Goal: Information Seeking & Learning: Learn about a topic

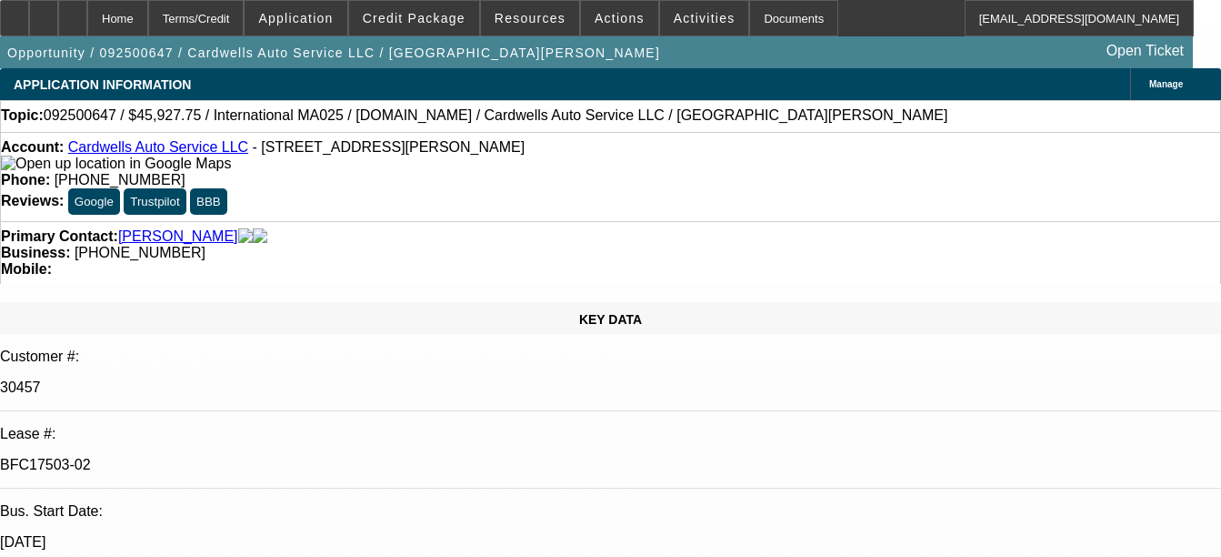
select select "0"
select select "2"
select select "0.1"
select select "4"
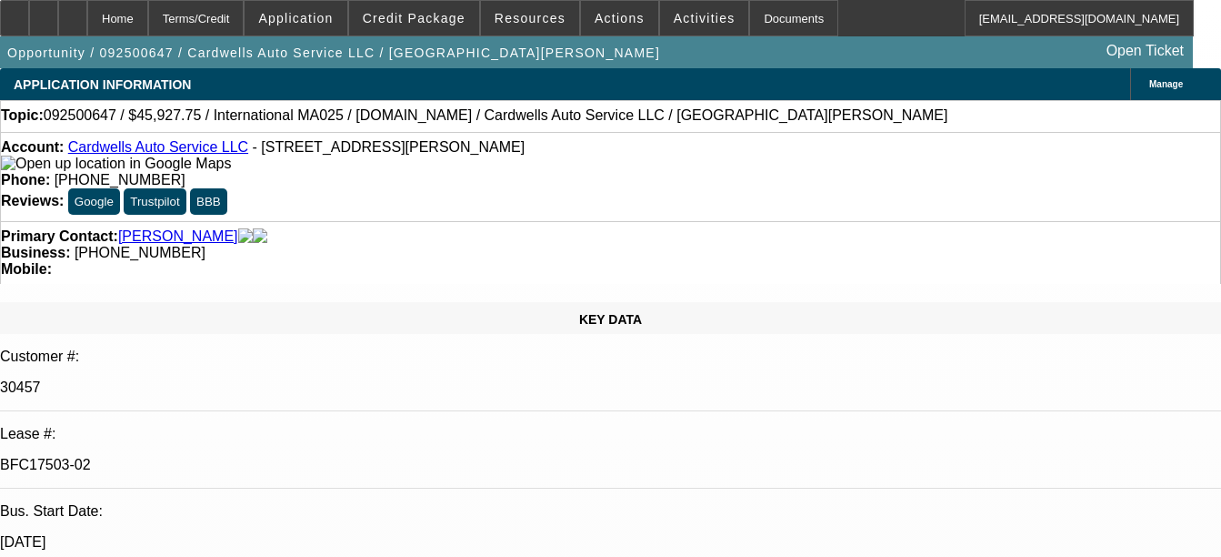
select select "0"
select select "2"
select select "0.1"
select select "4"
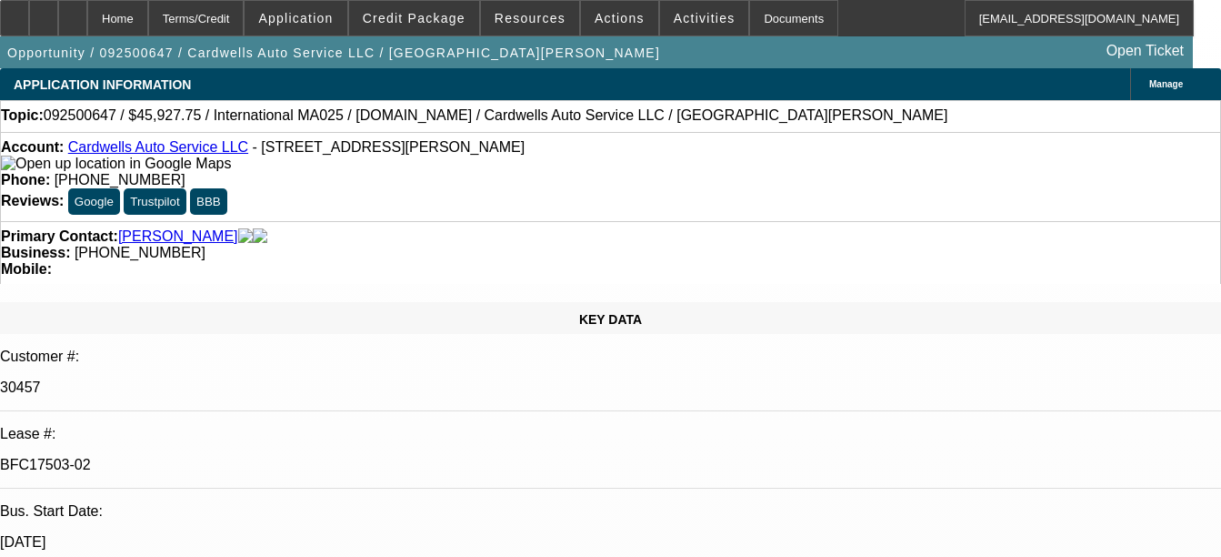
select select "0"
select select "2"
select select "0.1"
select select "4"
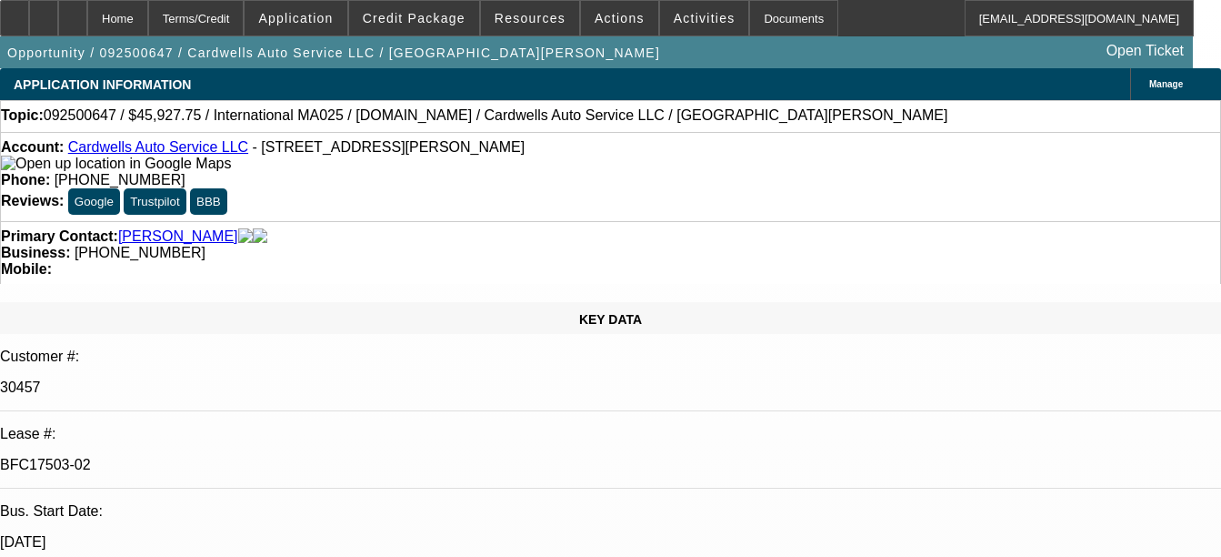
select select "0"
select select "2"
select select "0.1"
select select "4"
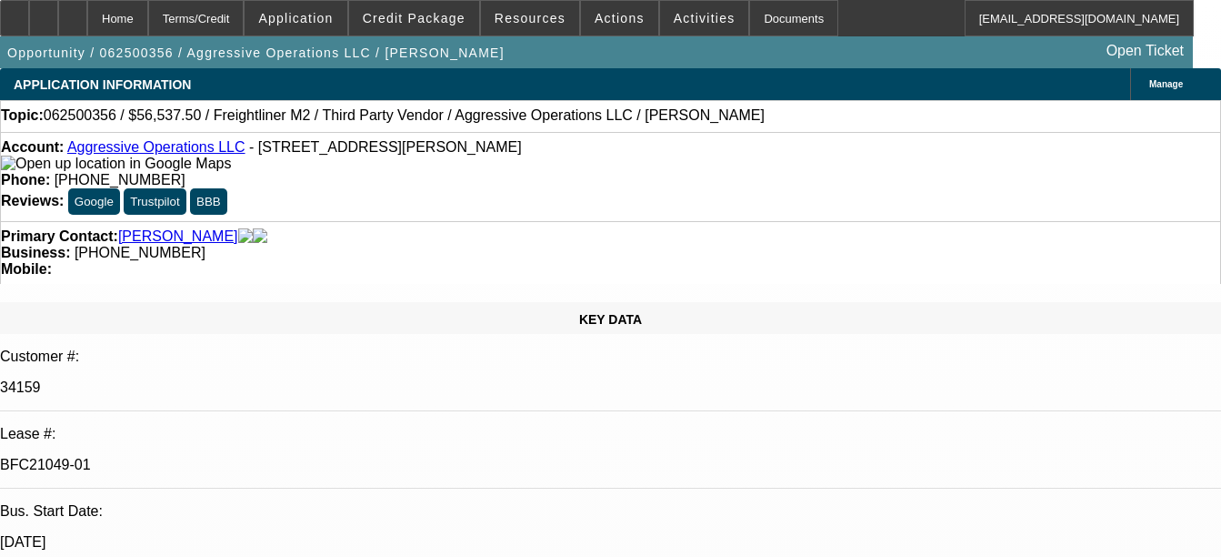
select select "0"
select select "2"
select select "0"
select select "2"
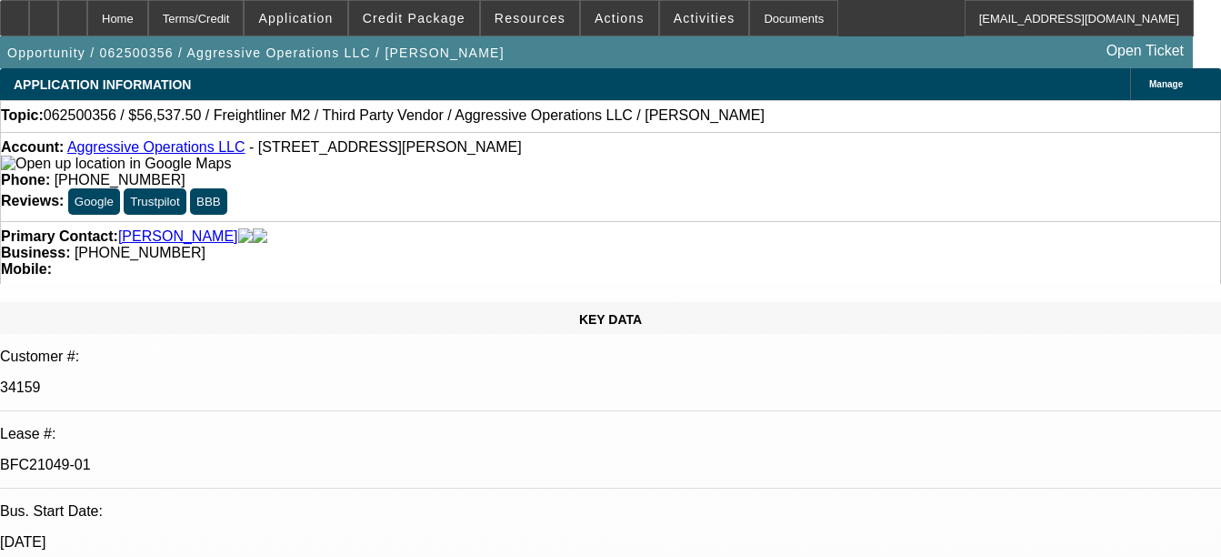
select select "0"
select select "2"
select select "0"
select select "0.15"
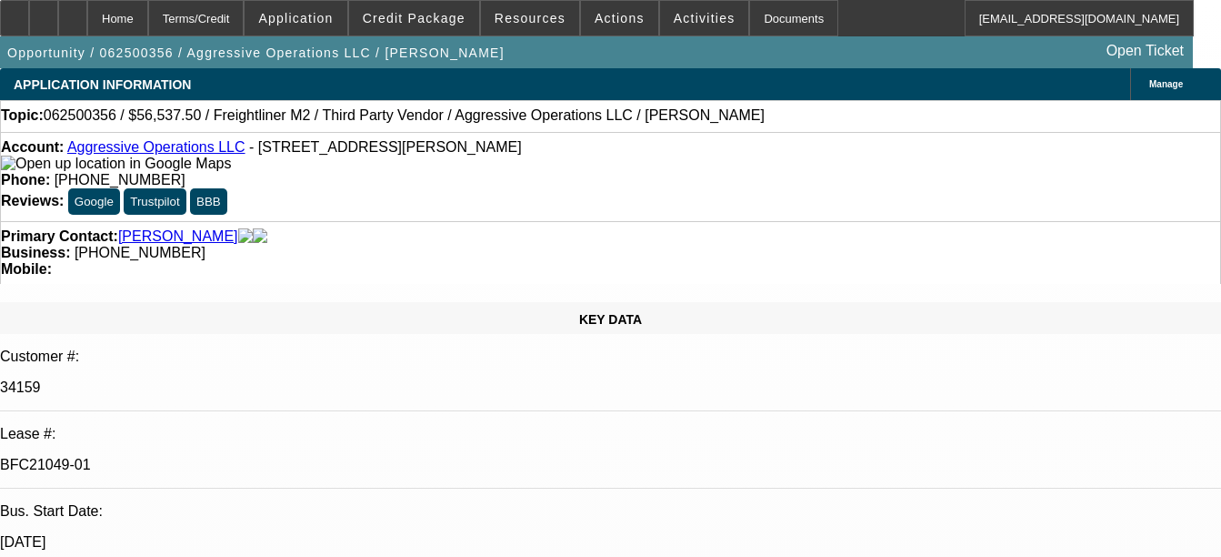
select select "2"
select select "0"
select select "1"
select select "2"
select select "6"
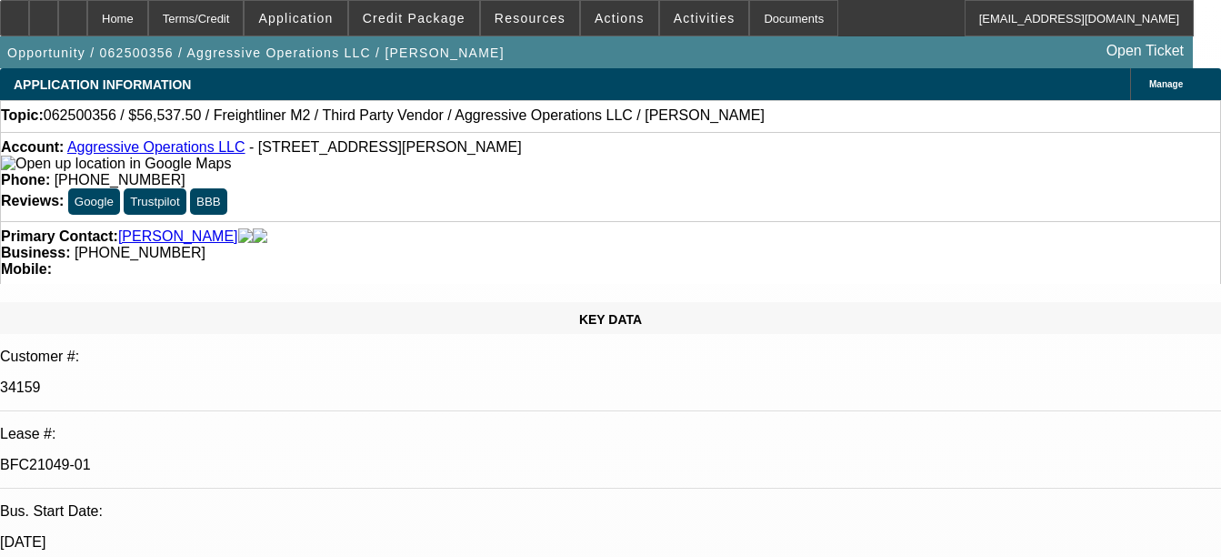
select select "1"
select select "2"
select select "6"
select select "1"
select select "2"
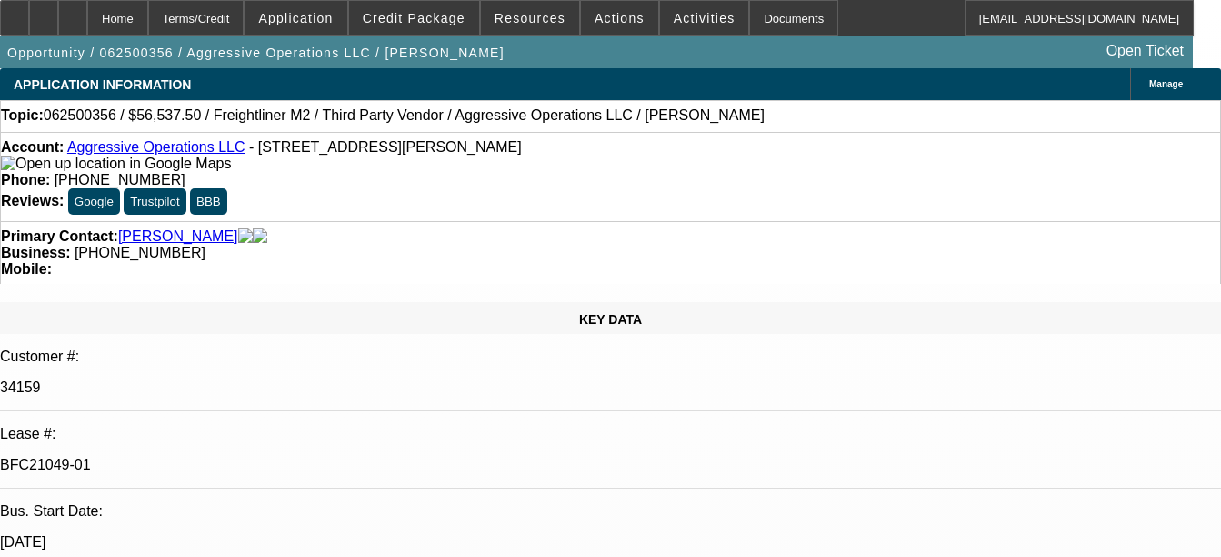
select select "6"
select select "1"
select select "2"
select select "6"
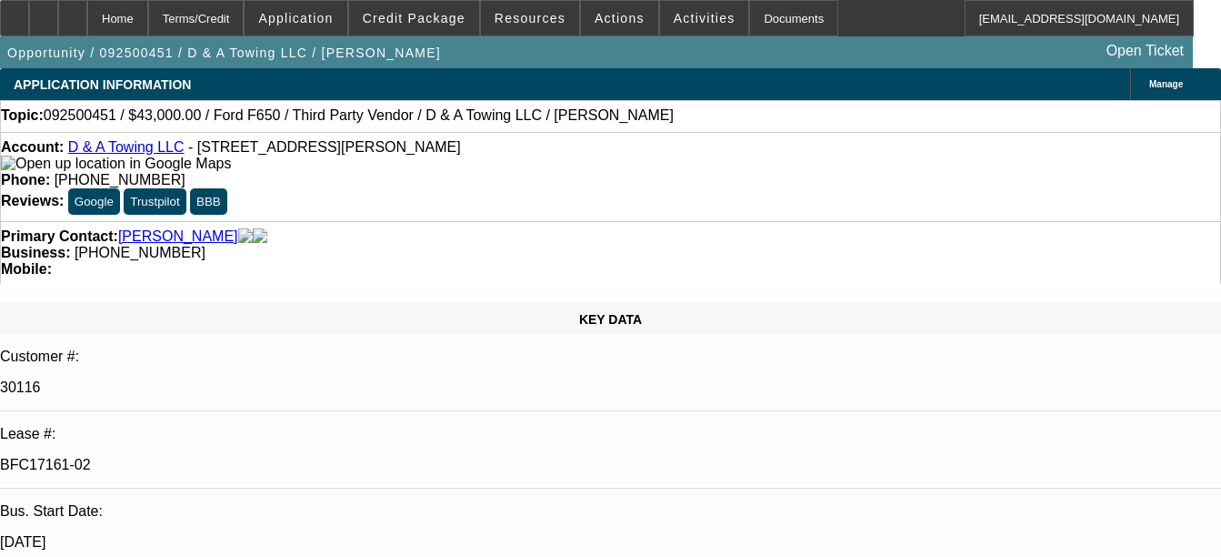
select select "0"
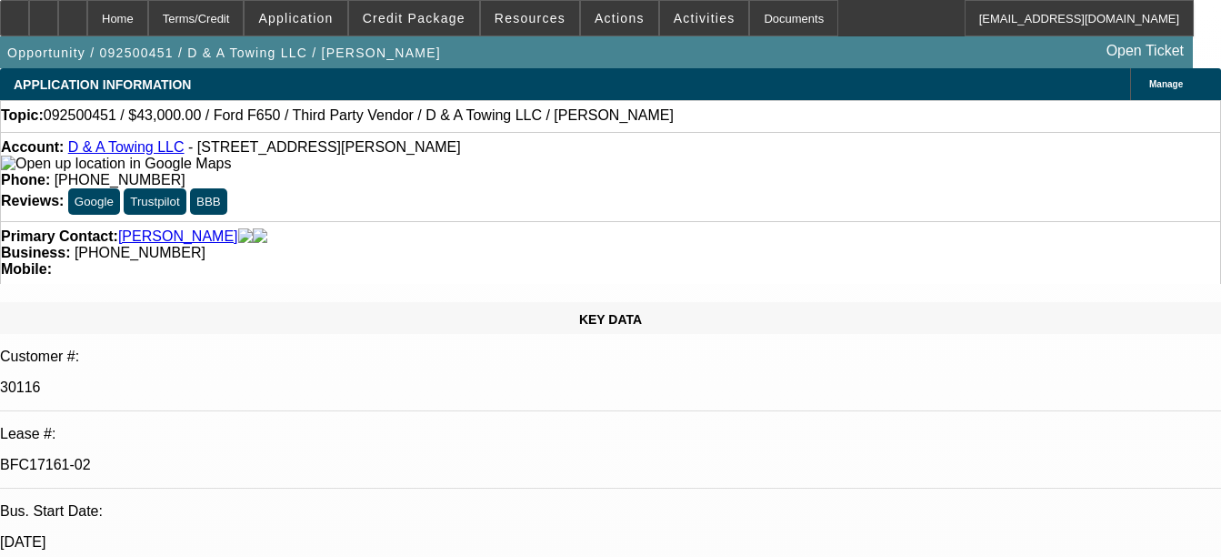
select select "0.2"
select select "0"
select select "0.15"
select select "0"
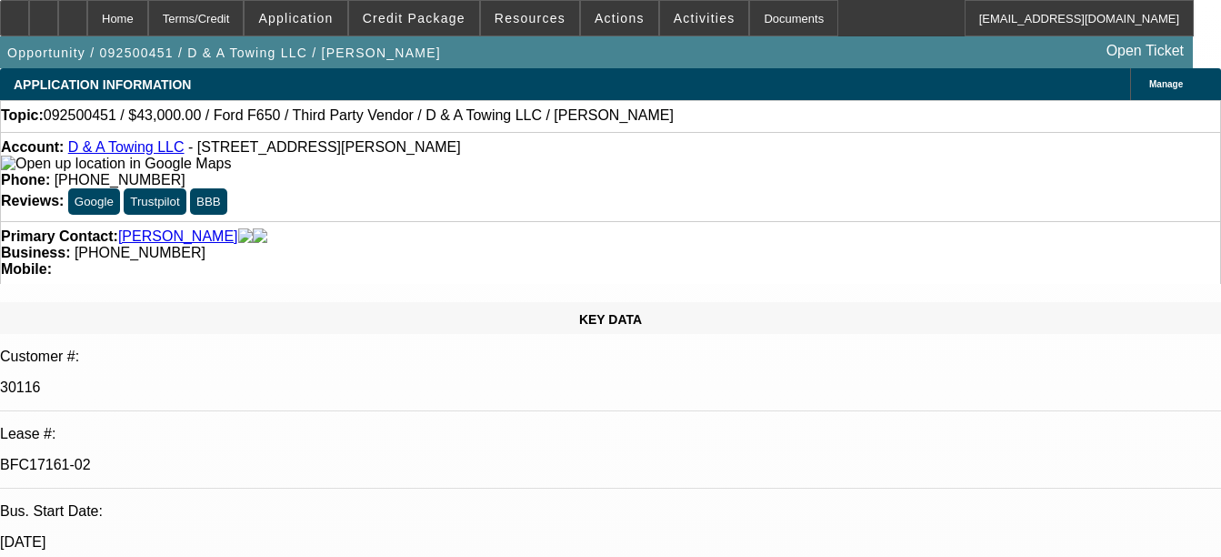
select select "0"
select select "0.1"
select select "1"
select select "3"
select select "6"
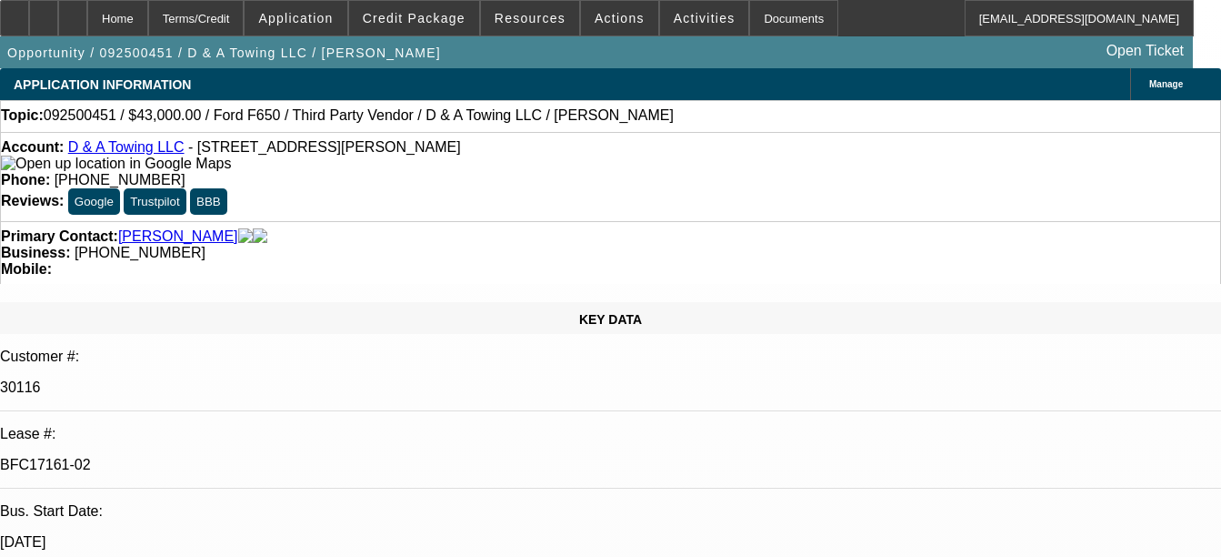
select select "1"
select select "3"
select select "17"
select select "1"
select select "3"
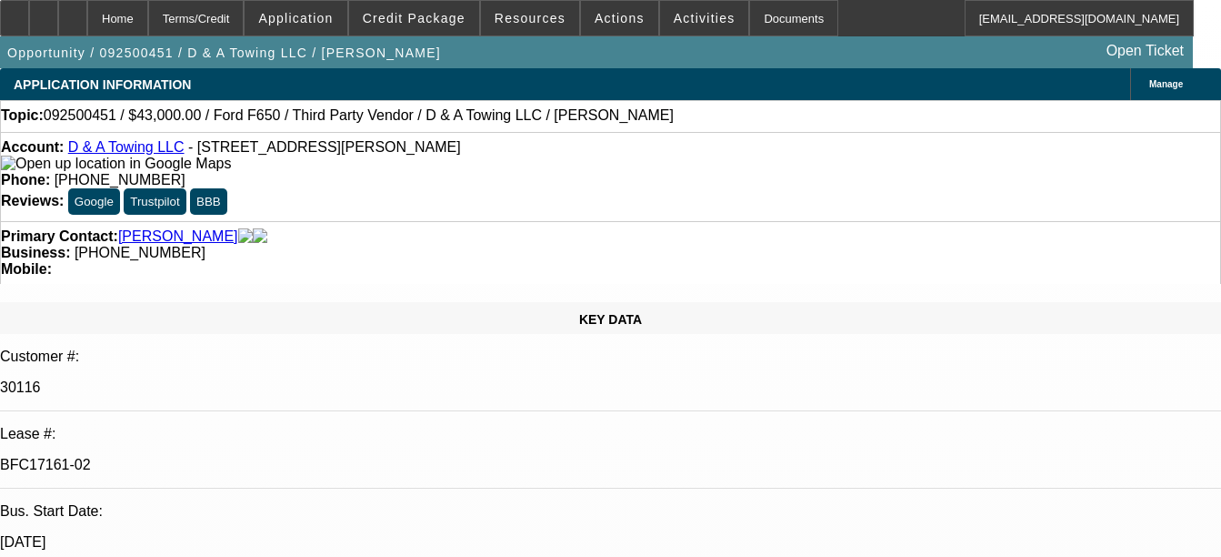
select select "16"
select select "1"
select select "3"
select select "4"
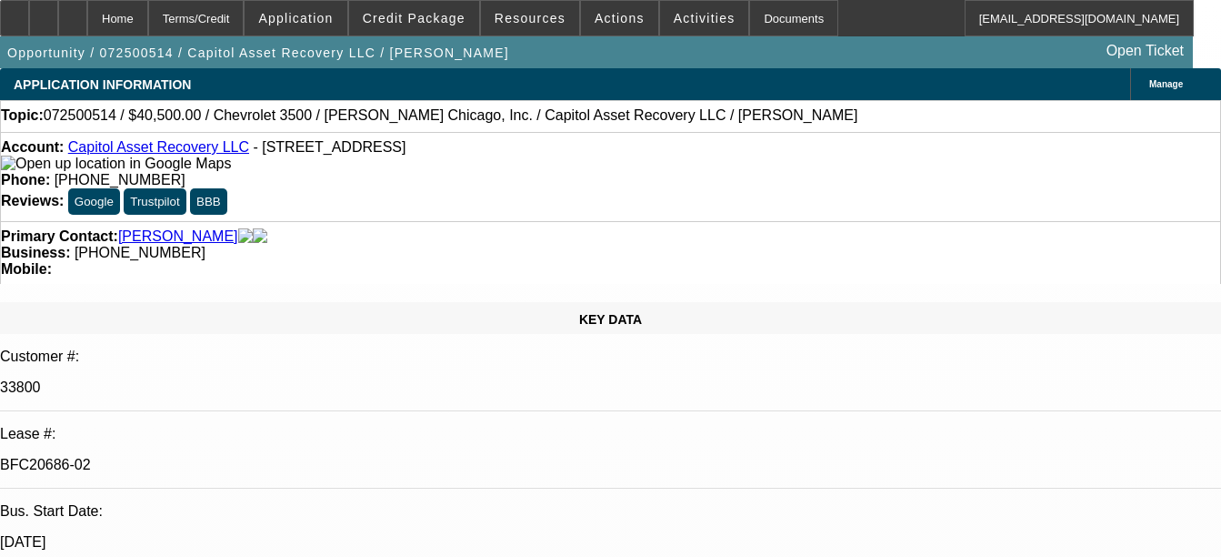
select select "0"
select select "2"
select select "0"
select select "6"
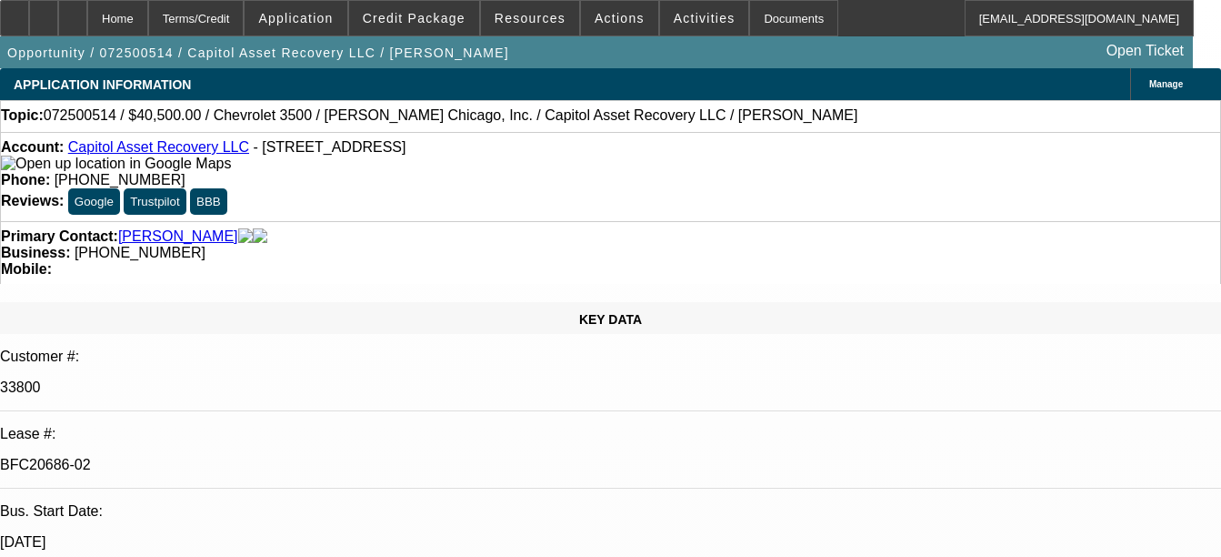
select select "0"
select select "2"
select select "0"
select select "6"
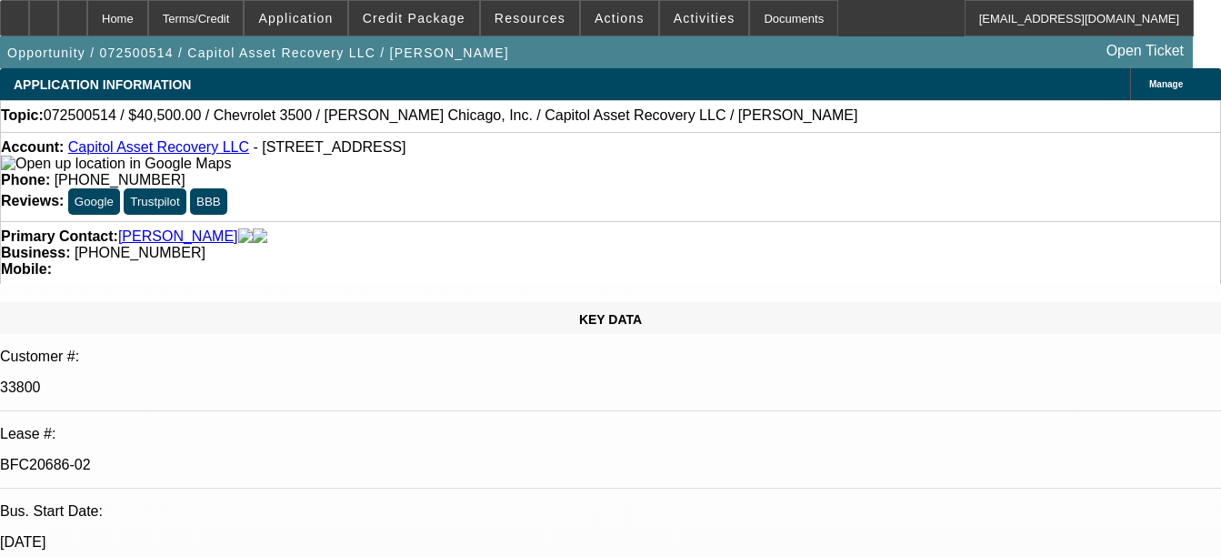
select select "0.15"
select select "2"
select select "0"
select select "6"
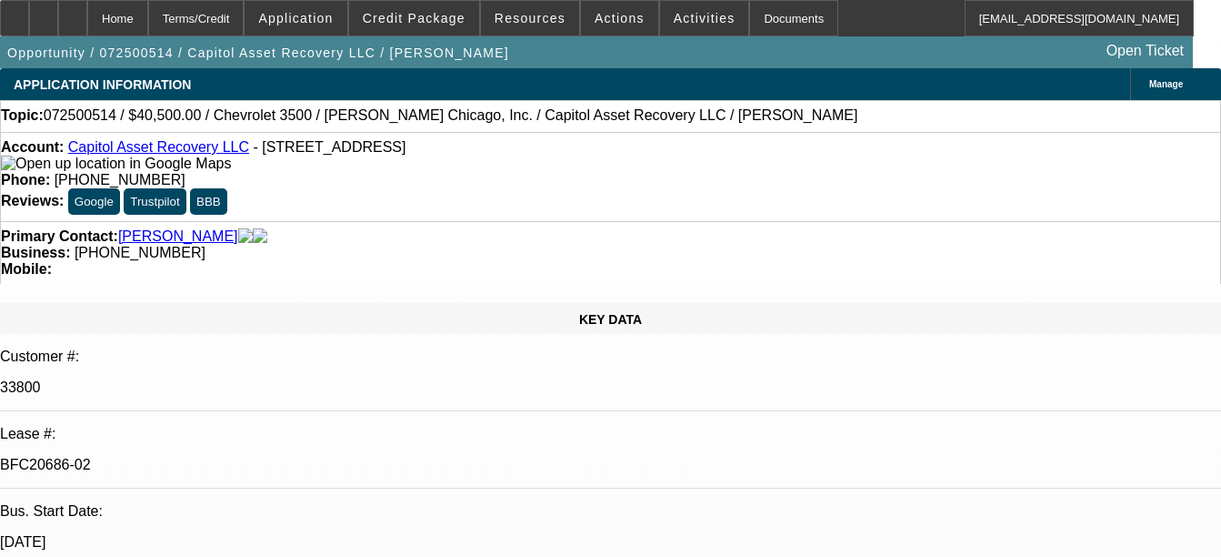
select select "0.15"
select select "2"
select select "0.1"
select select "4"
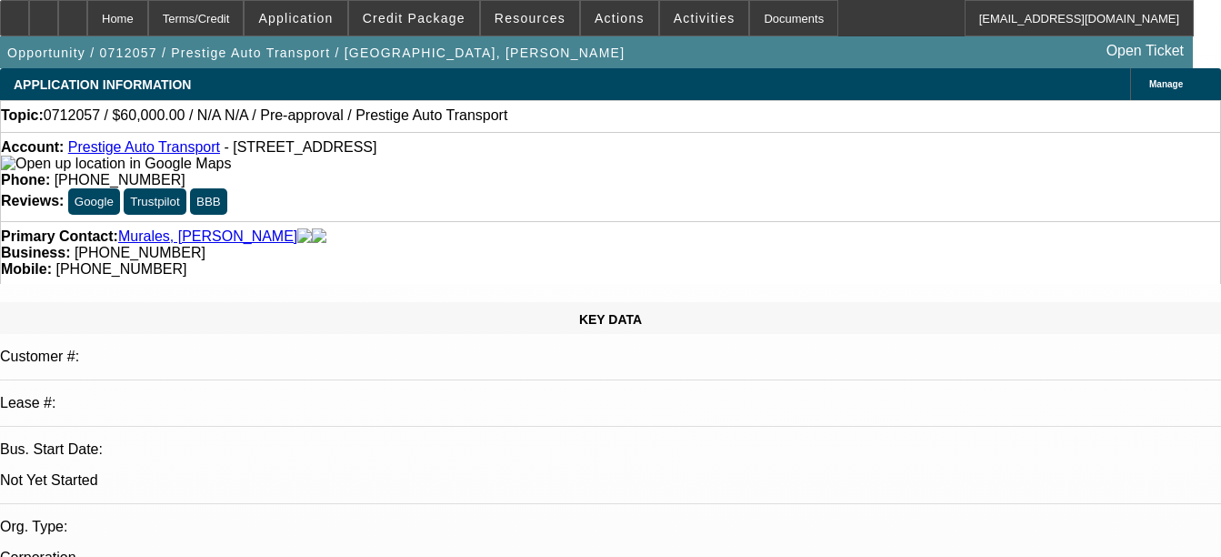
select select "0"
select select "1"
select select "2"
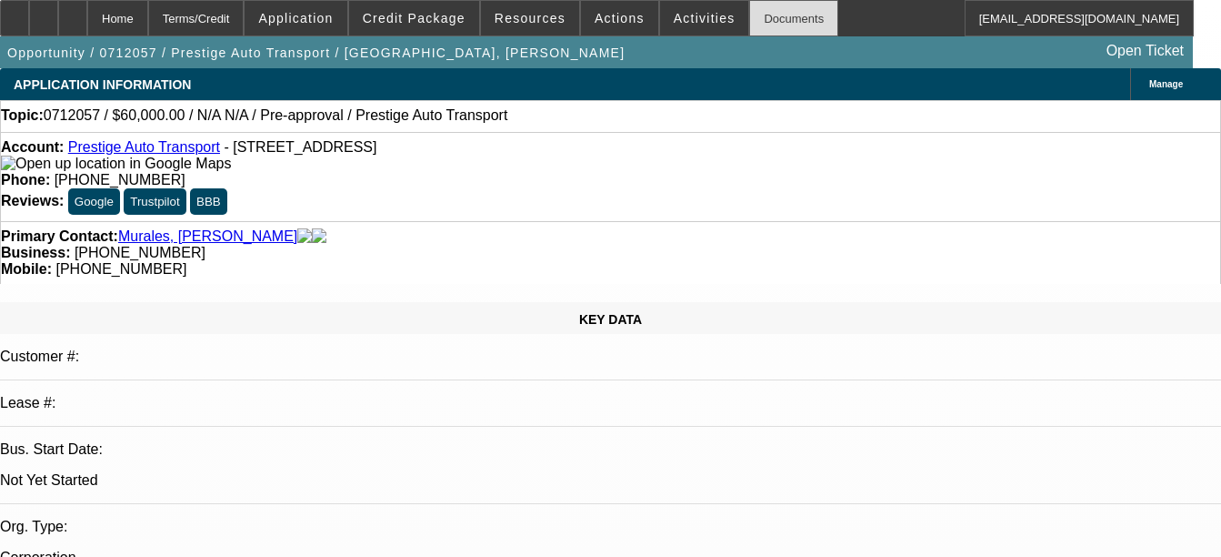
select select "6"
